Goal: Task Accomplishment & Management: Use online tool/utility

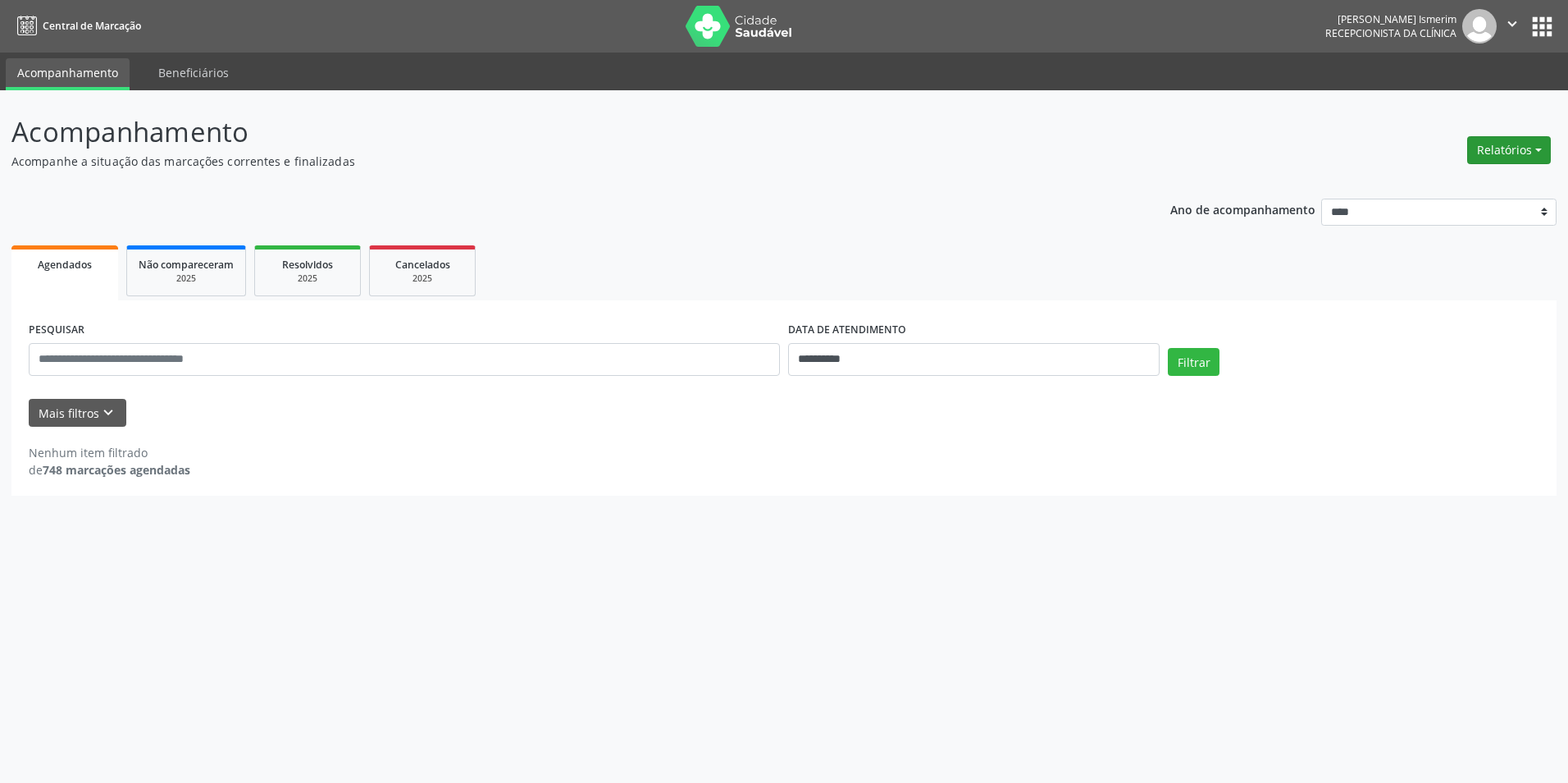
click at [1498, 152] on button "Relatórios" at bounding box center [1508, 150] width 83 height 28
click at [1484, 177] on link "Agendamentos" at bounding box center [1463, 185] width 177 height 23
select select "*"
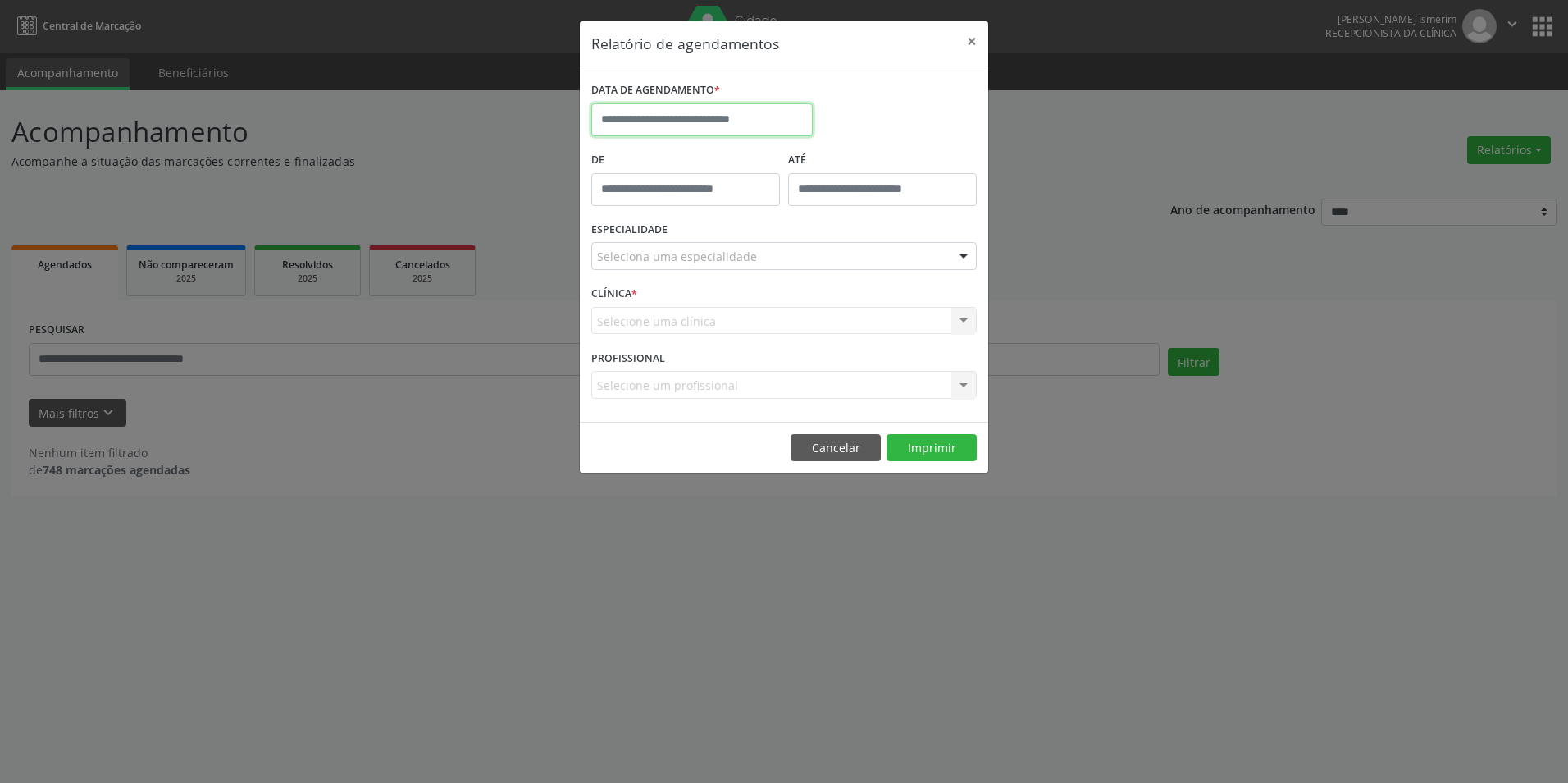
click at [784, 124] on input "text" at bounding box center [701, 119] width 221 height 32
click at [722, 331] on span "27" at bounding box center [717, 336] width 32 height 32
type input "**********"
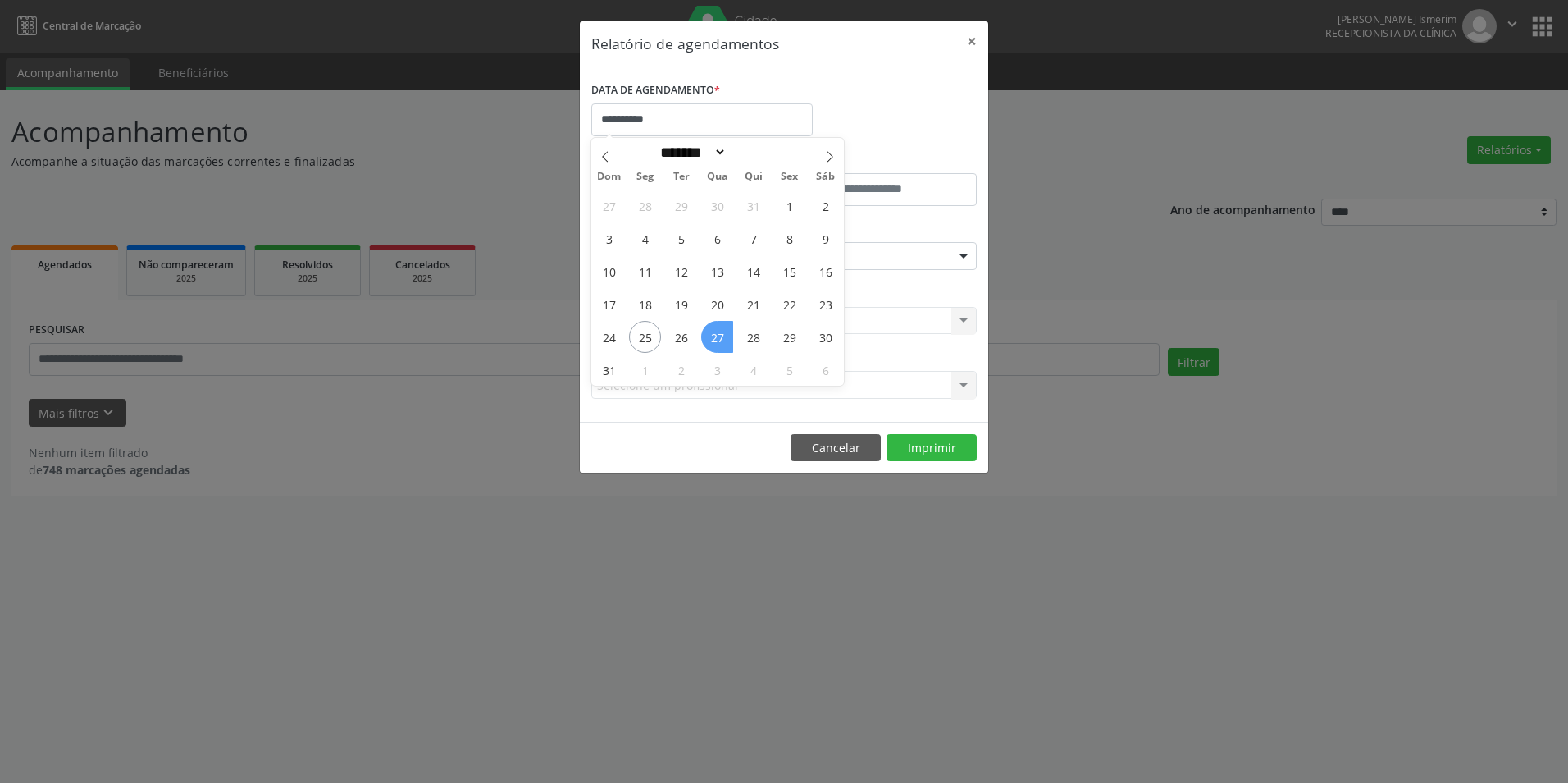
click at [719, 331] on span "27" at bounding box center [717, 336] width 32 height 32
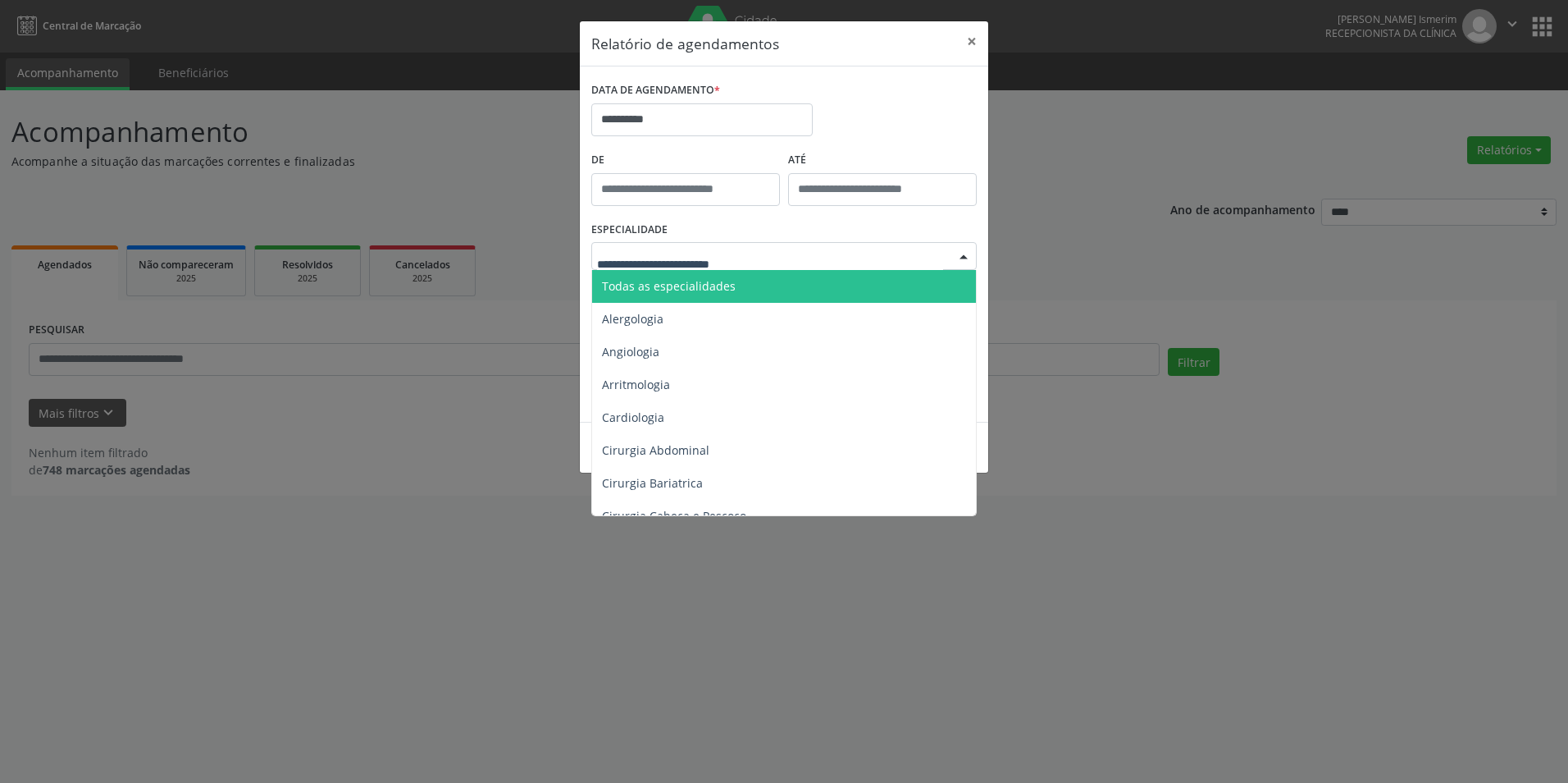
click at [699, 284] on span "Todas as especialidades" at bounding box center [669, 286] width 134 height 16
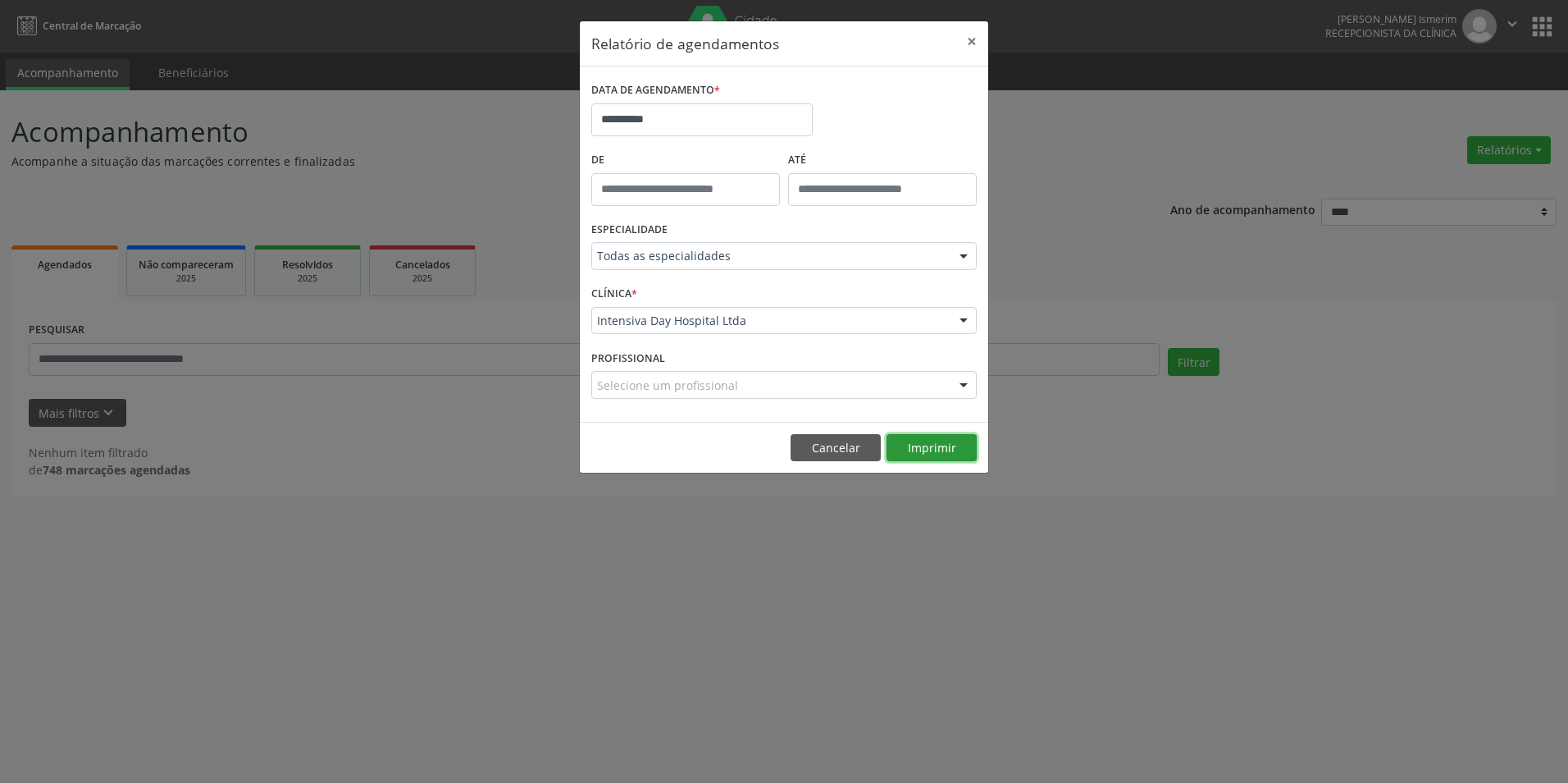
click at [923, 447] on button "Imprimir" at bounding box center [932, 448] width 90 height 28
